Goal: Task Accomplishment & Management: Use online tool/utility

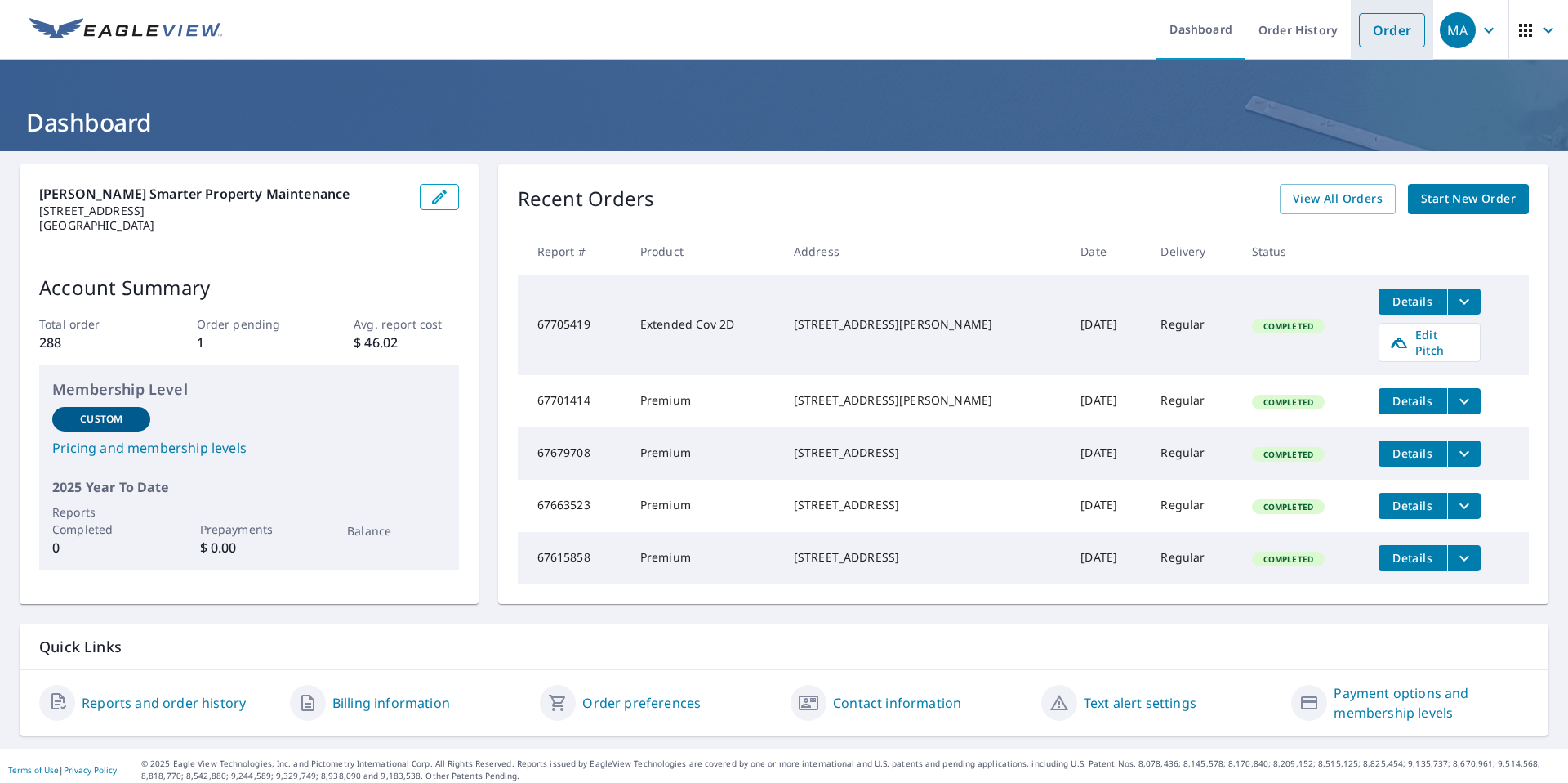
click at [1375, 42] on link "Order" at bounding box center [1392, 31] width 66 height 35
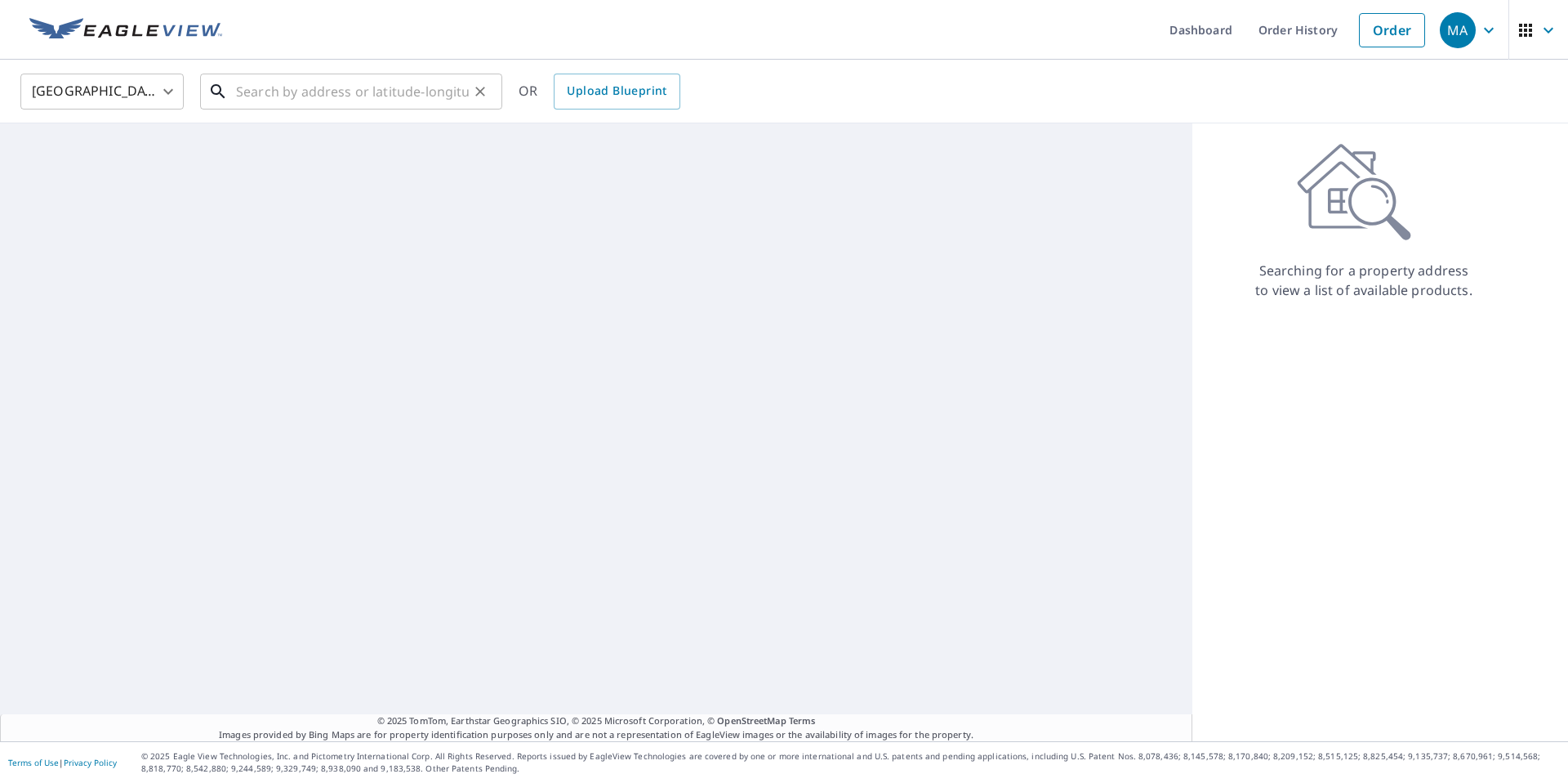
click at [448, 92] on input "text" at bounding box center [353, 91] width 233 height 45
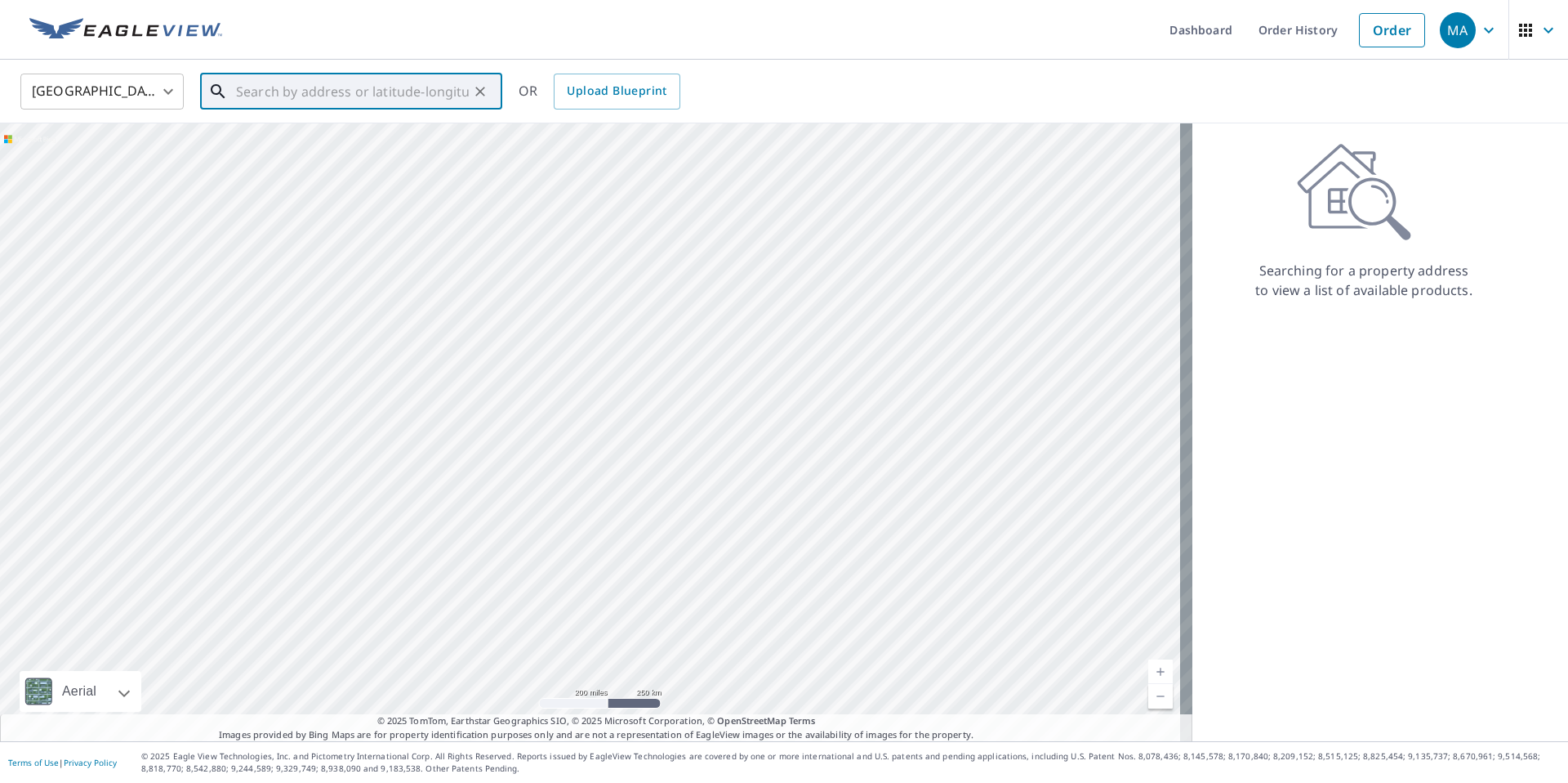
type input "√"
paste input "[STREET_ADDRESS]"
click at [307, 140] on span "[STREET_ADDRESS]" at bounding box center [361, 139] width 256 height 20
type input "[STREET_ADDRESS][PERSON_NAME]"
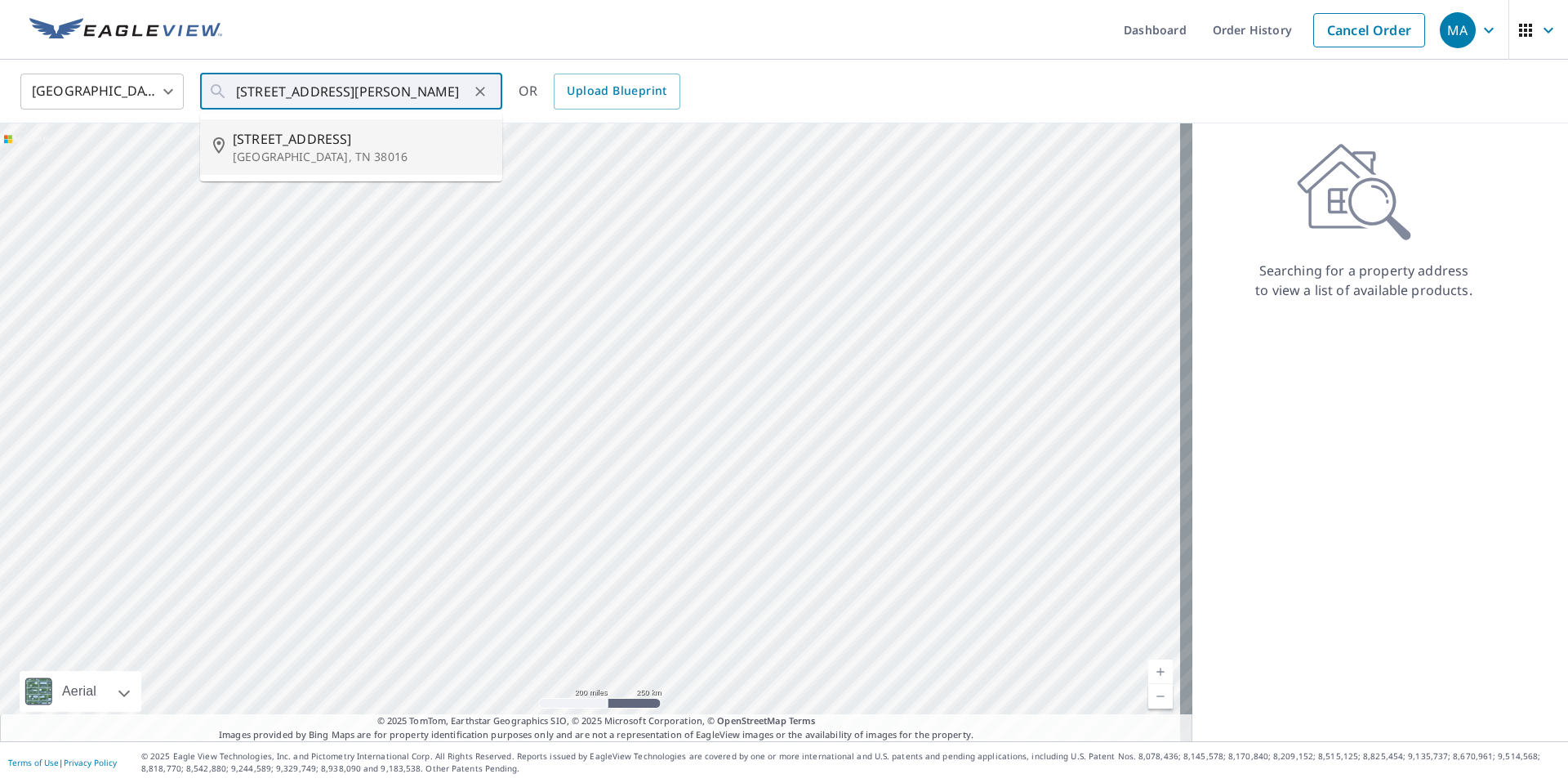
scroll to position [0, 0]
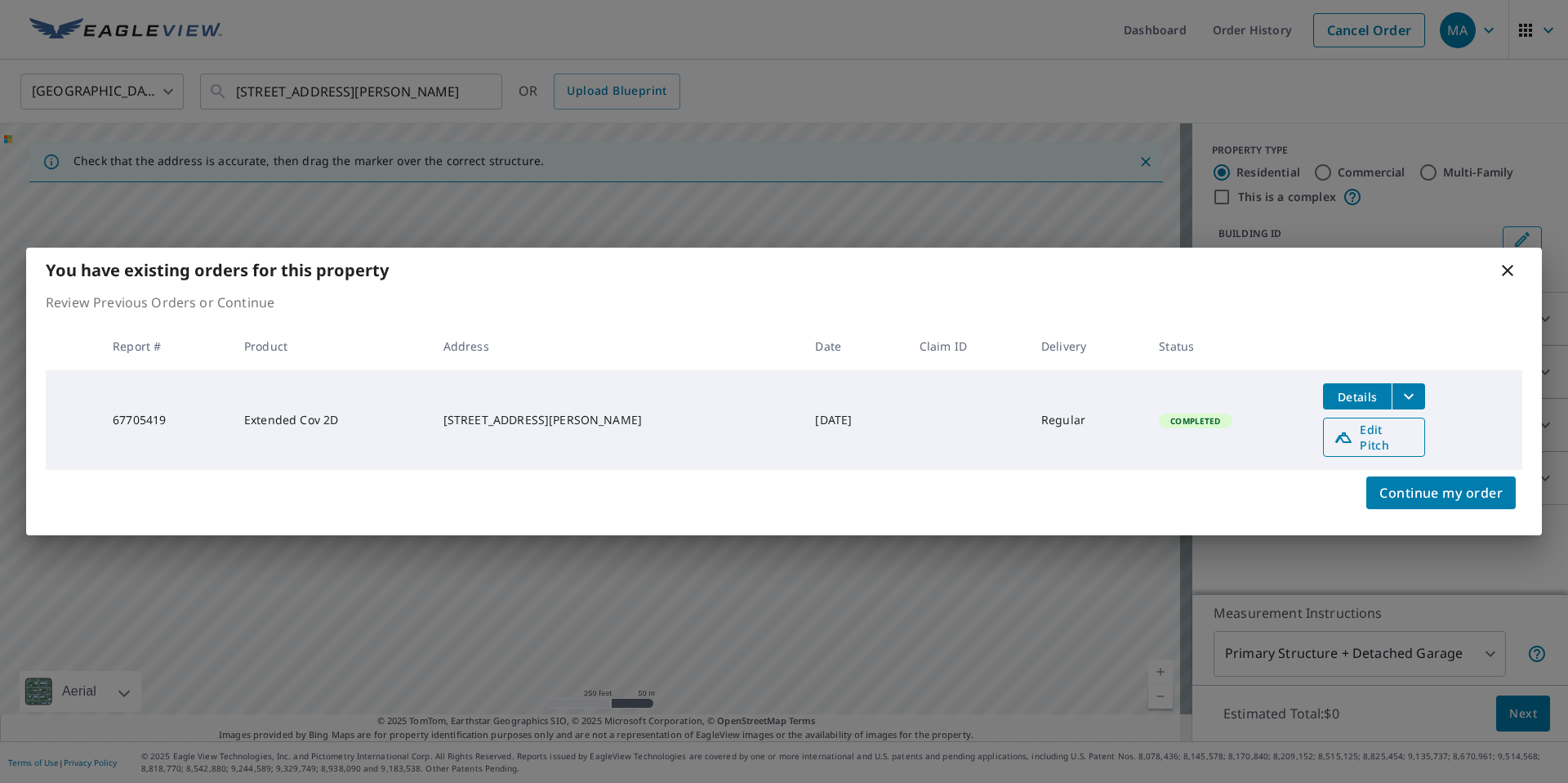
click at [1375, 433] on span "Edit Pitch" at bounding box center [1375, 437] width 81 height 31
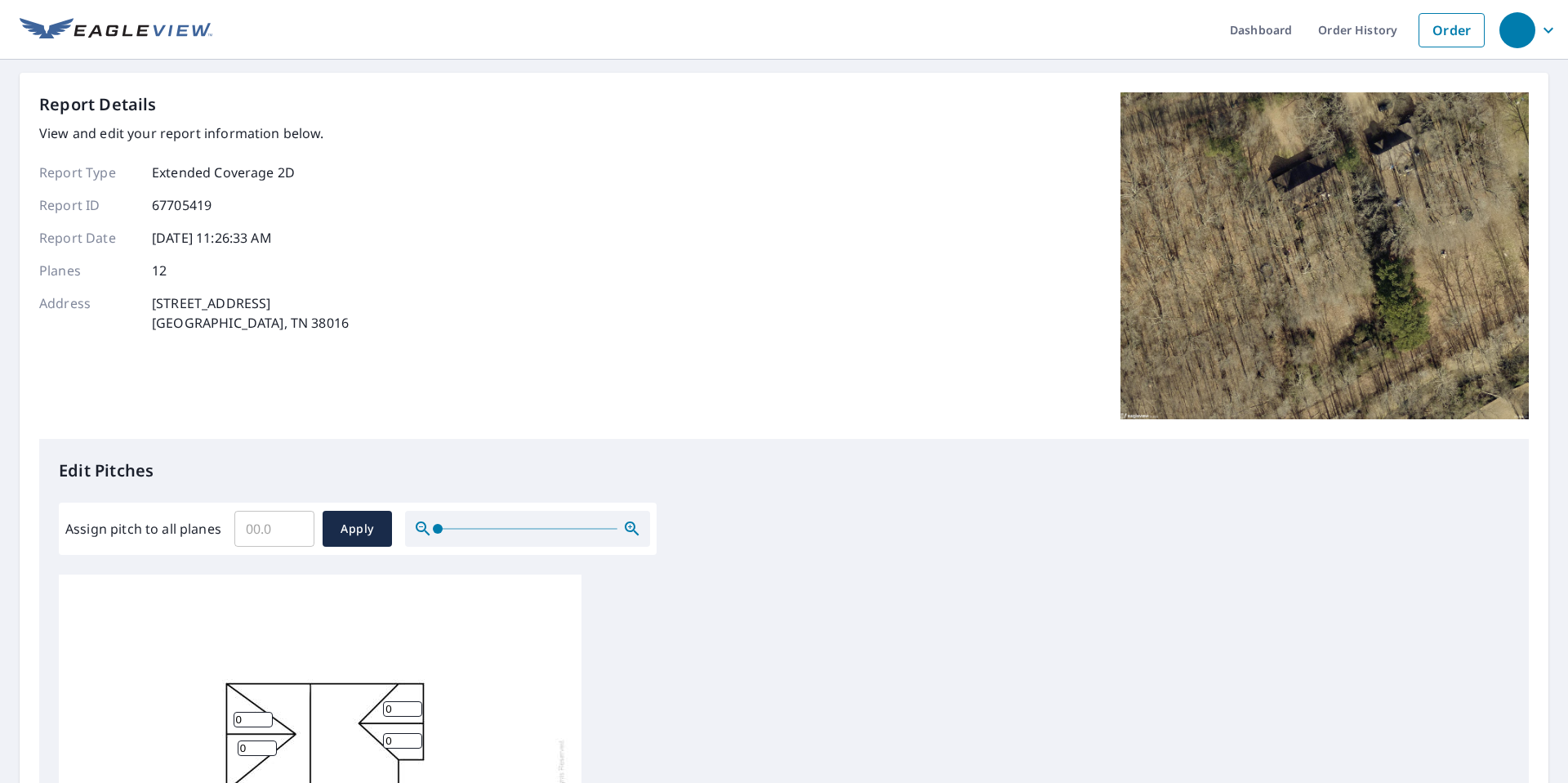
click at [292, 514] on input "Assign pitch to all planes" at bounding box center [274, 528] width 80 height 45
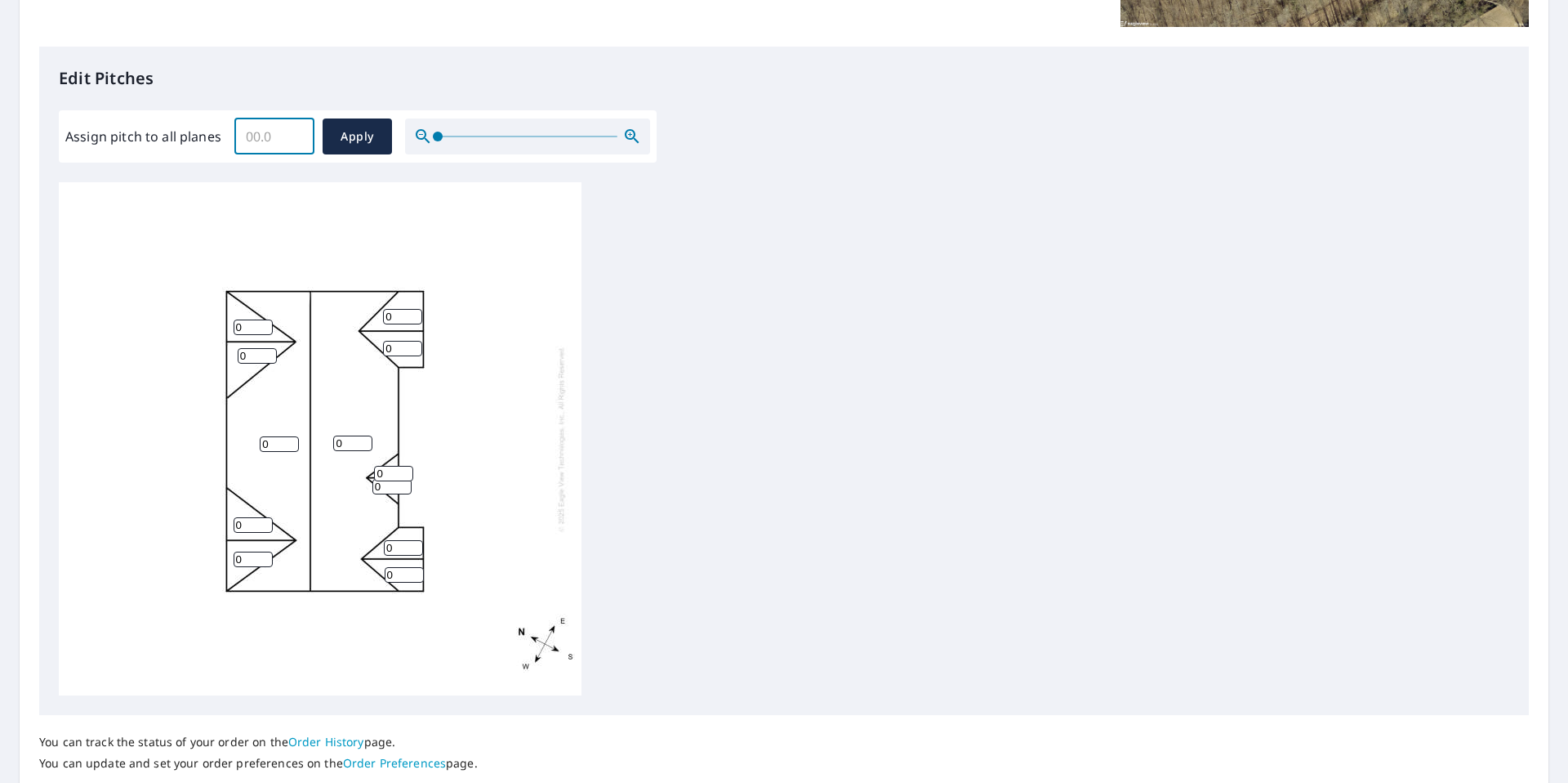
scroll to position [386, 0]
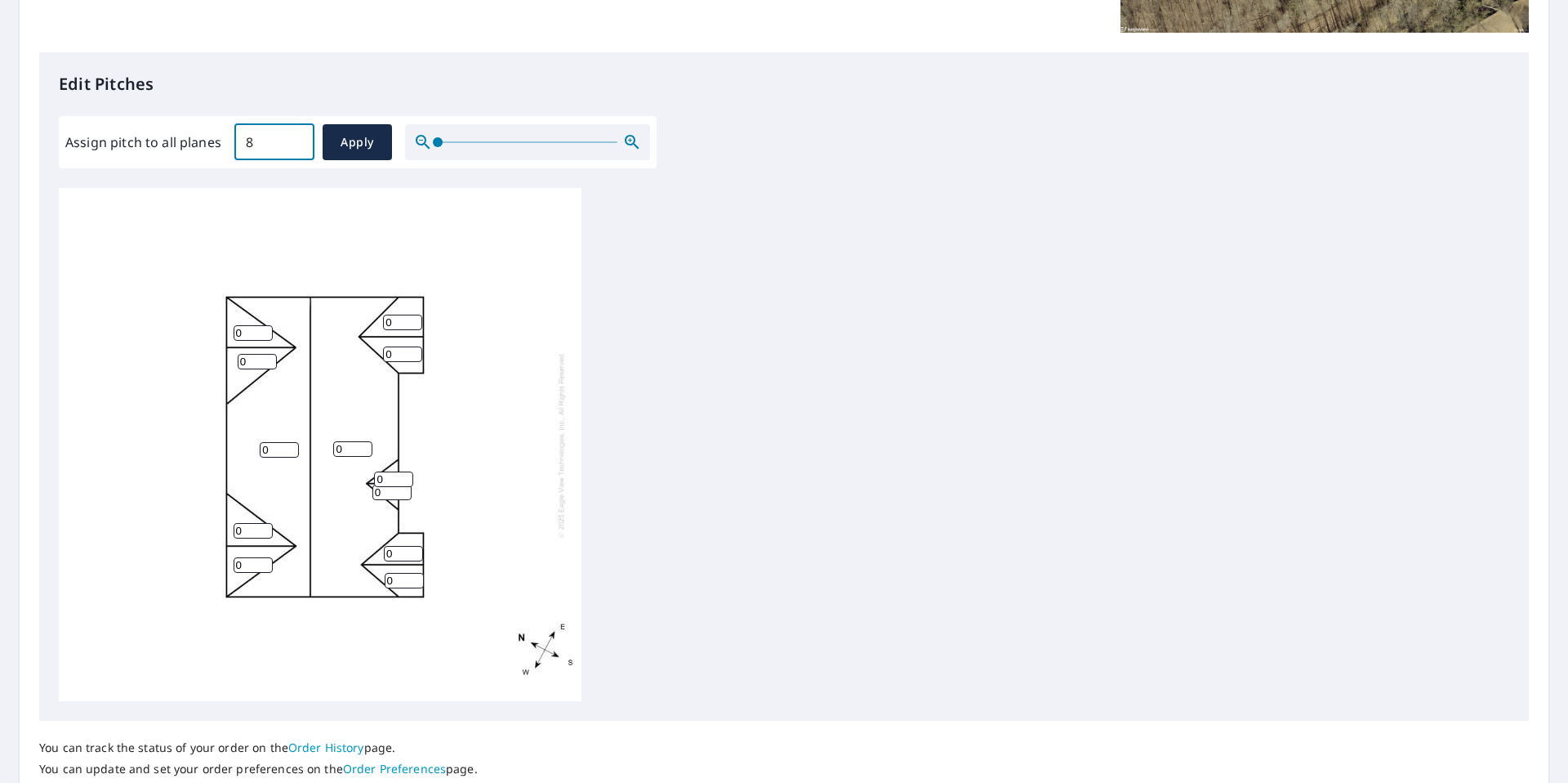
type input "8"
click at [366, 148] on span "Apply" at bounding box center [357, 142] width 43 height 21
type input "8"
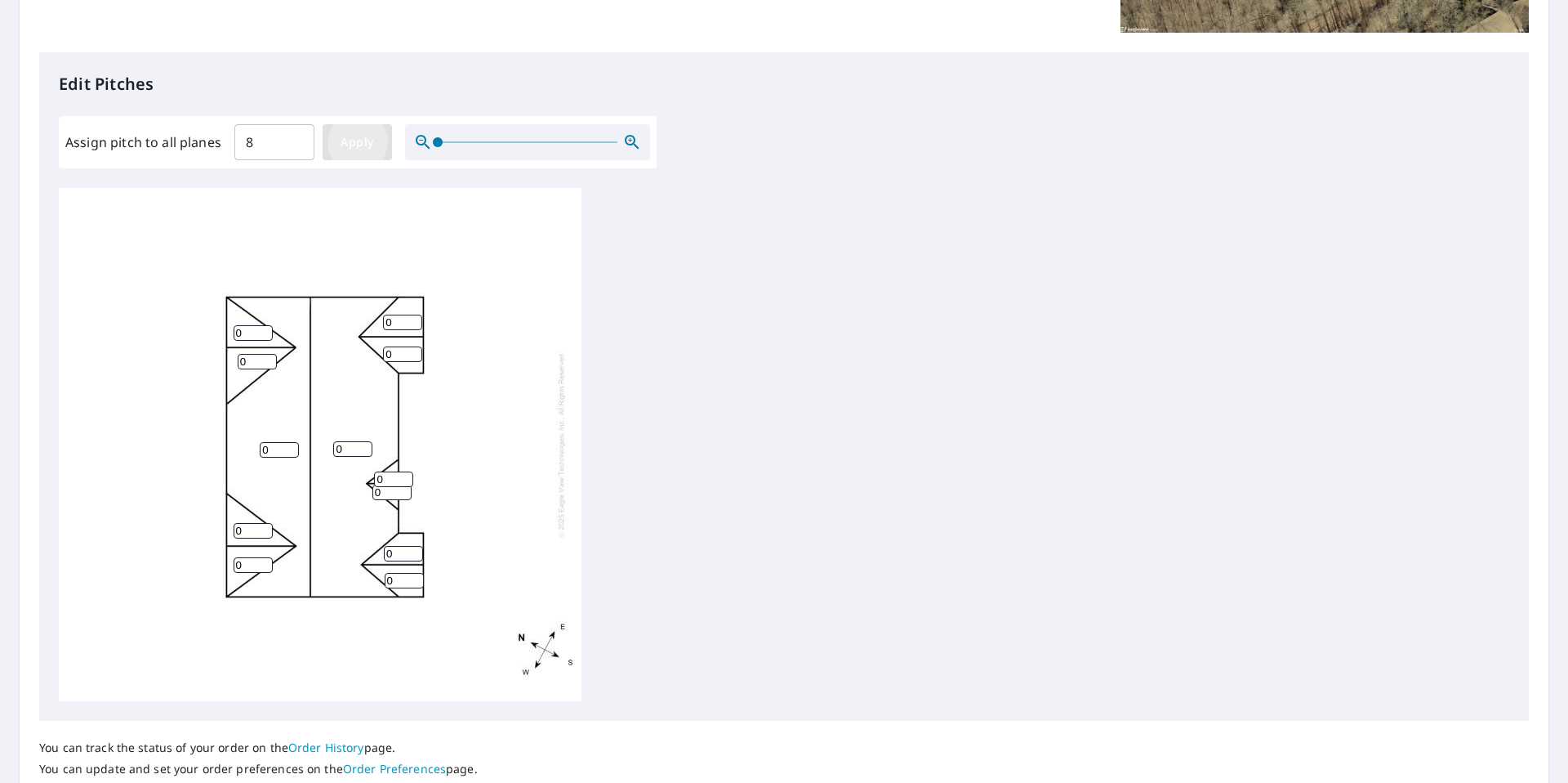
type input "8"
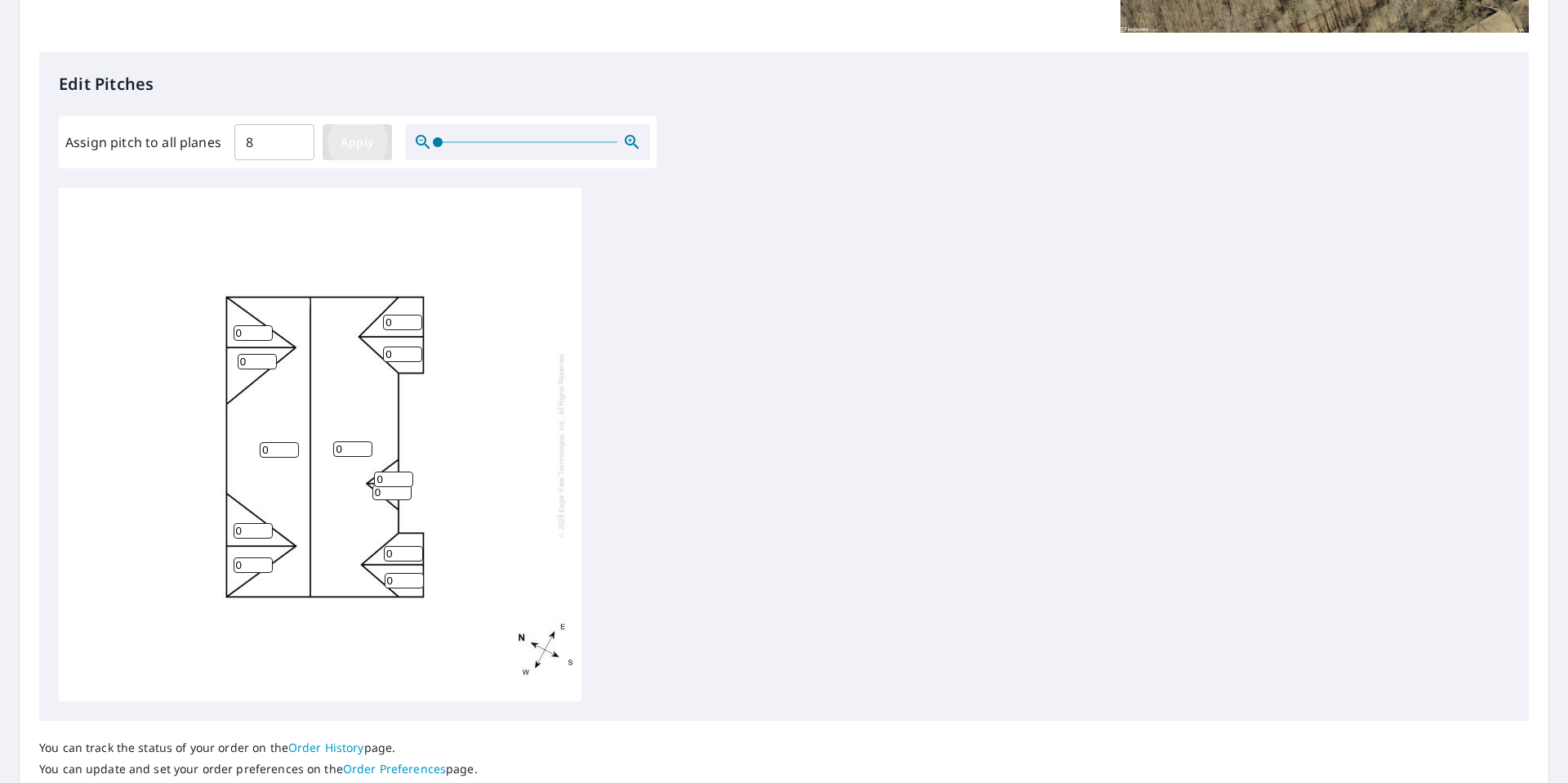
type input "8"
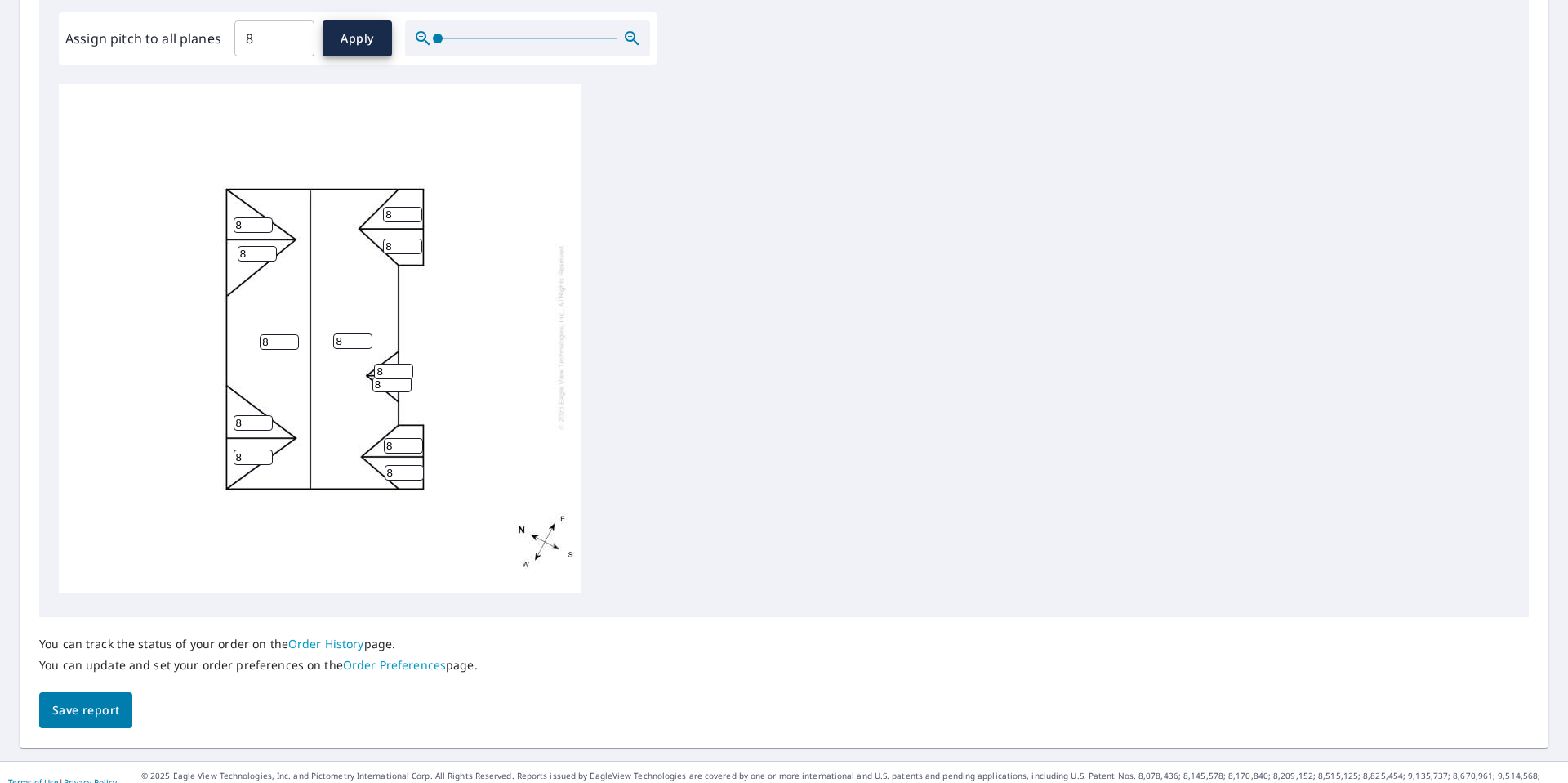
scroll to position [510, 0]
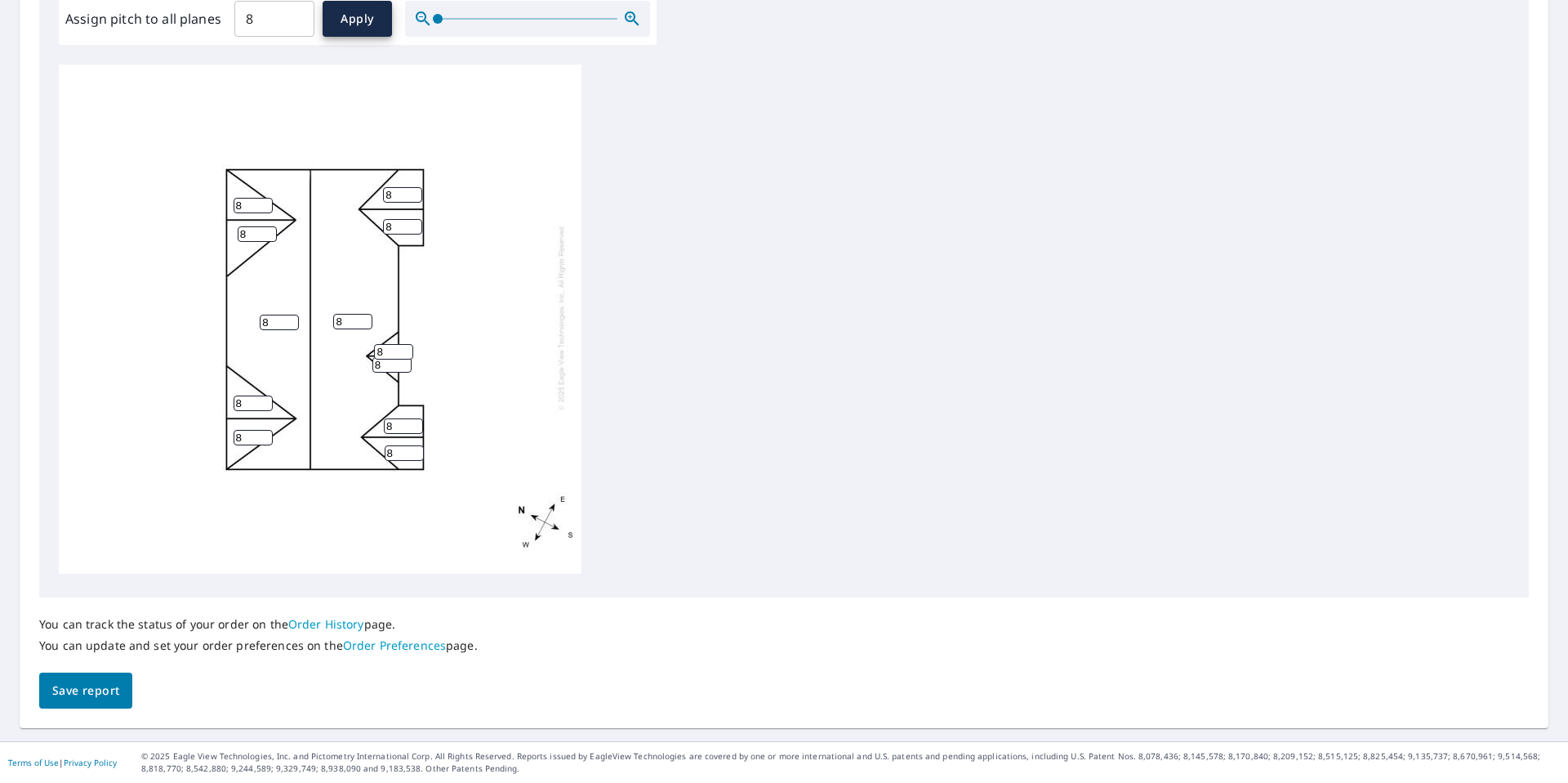
click at [99, 696] on span "Save report" at bounding box center [85, 690] width 67 height 21
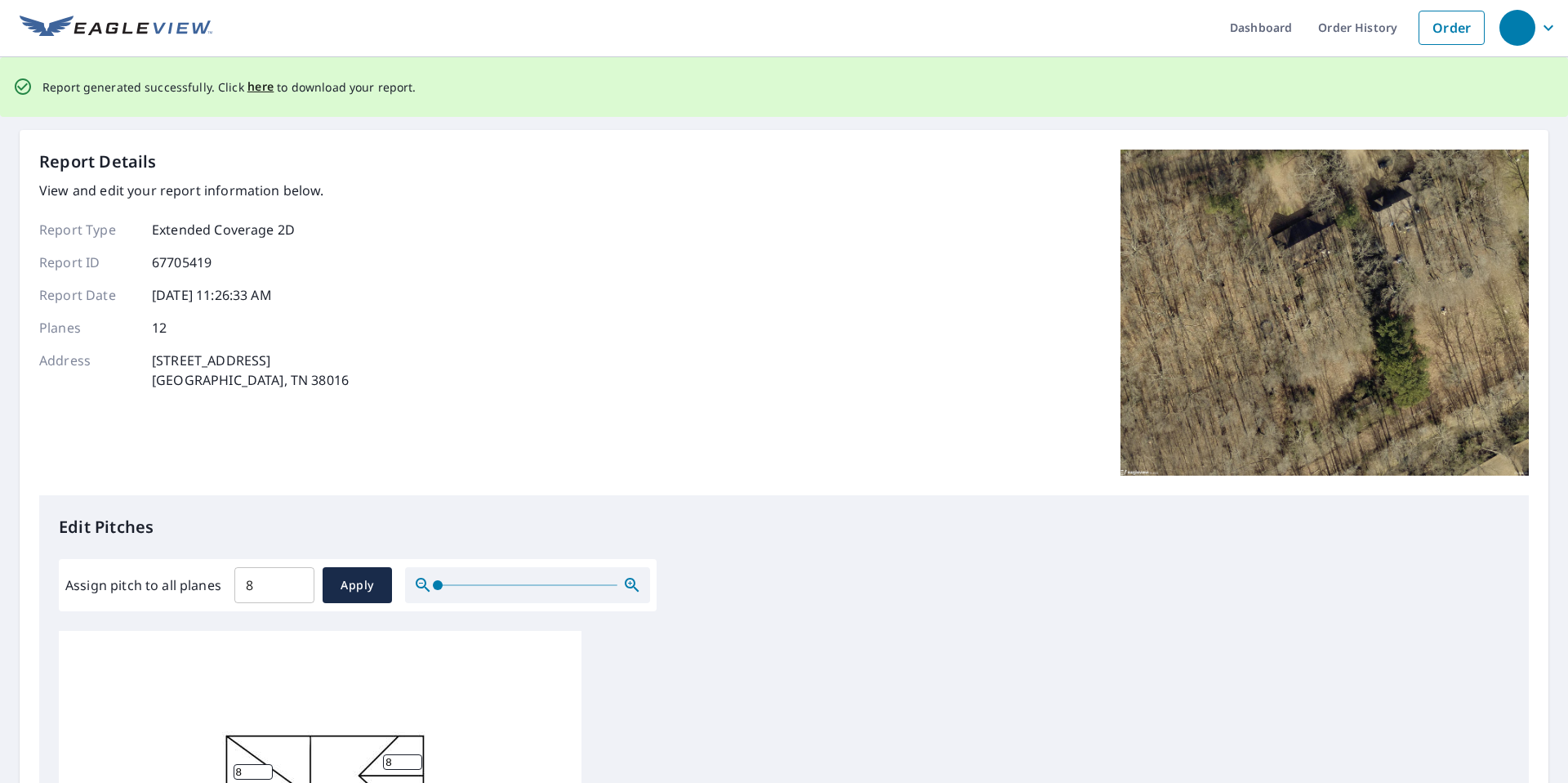
scroll to position [3, 0]
click at [247, 86] on span "here" at bounding box center [260, 86] width 27 height 21
